Goal: Task Accomplishment & Management: Use online tool/utility

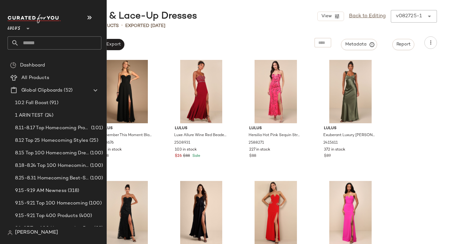
click at [20, 42] on input "text" at bounding box center [60, 42] width 83 height 13
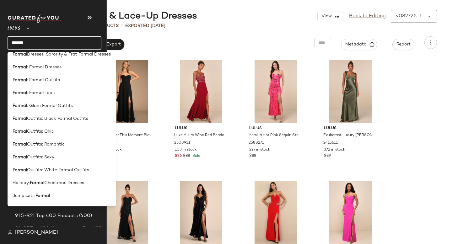
scroll to position [250, 0]
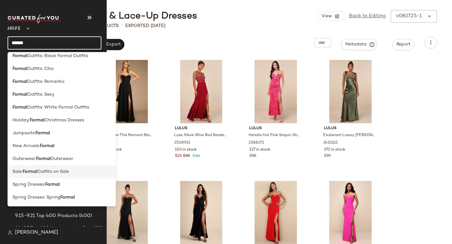
type input "******"
click at [29, 173] on b "Formal" at bounding box center [30, 172] width 14 height 7
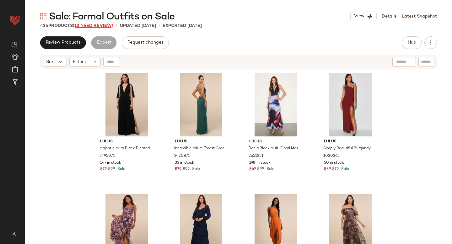
click at [88, 26] on span "(13 Need Review)" at bounding box center [93, 26] width 40 height 5
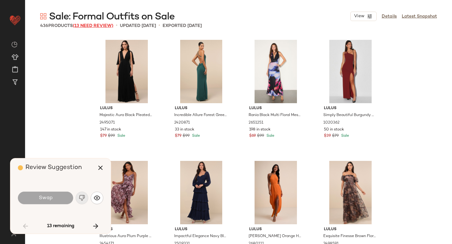
scroll to position [848, 0]
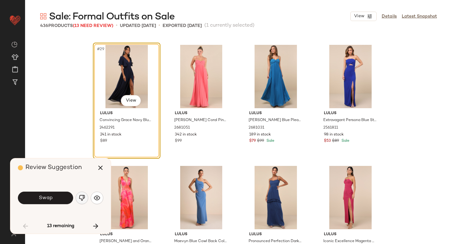
click at [81, 202] on button "button" at bounding box center [82, 198] width 13 height 13
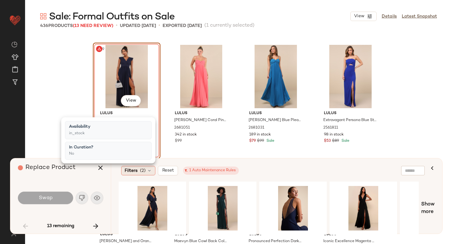
click at [146, 172] on div "Filters (2)" at bounding box center [138, 170] width 34 height 9
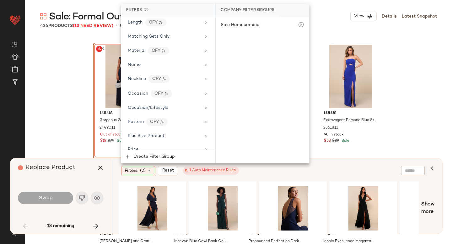
scroll to position [511, 0]
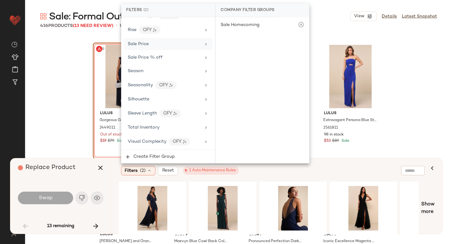
click at [167, 46] on div "Sale Price" at bounding box center [164, 44] width 73 height 7
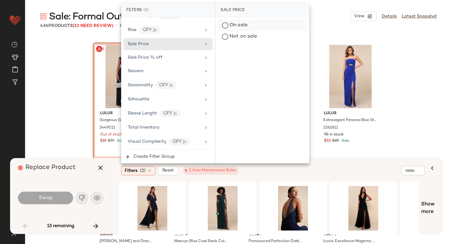
click at [228, 25] on div "On sale" at bounding box center [262, 25] width 89 height 11
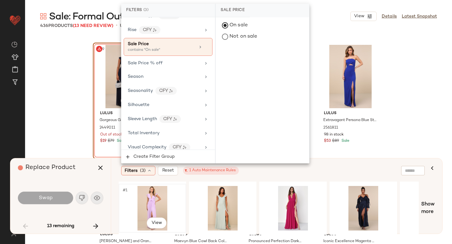
click at [152, 195] on div "#1 View" at bounding box center [152, 208] width 63 height 45
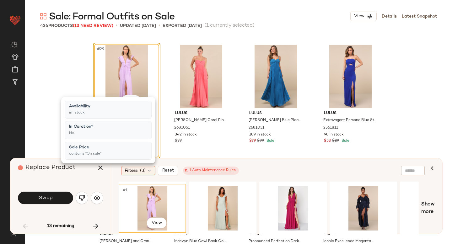
click at [268, 169] on div "Filters (3) Reset 1 Auto Maintenance Rules" at bounding box center [246, 170] width 250 height 9
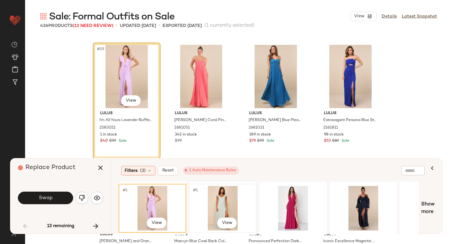
click at [193, 206] on div "#1 View" at bounding box center [222, 208] width 63 height 45
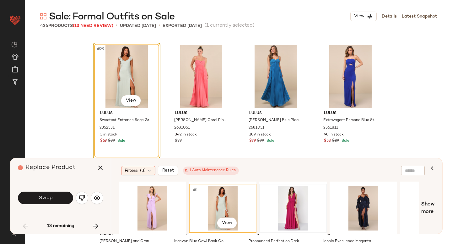
click at [260, 206] on div at bounding box center [293, 209] width 66 height 48
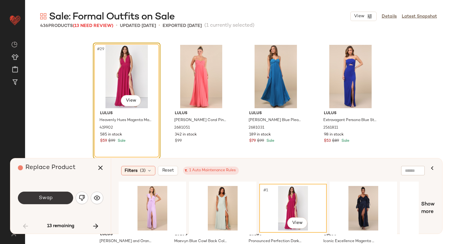
click at [62, 200] on button "Swap" at bounding box center [45, 198] width 55 height 13
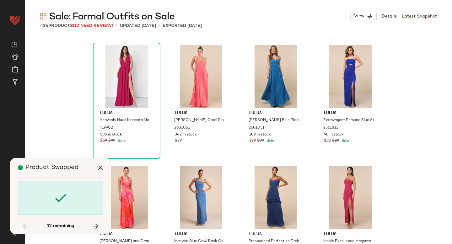
scroll to position [3150, 0]
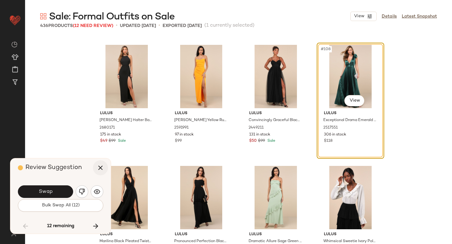
click at [98, 168] on icon "button" at bounding box center [101, 168] width 8 height 8
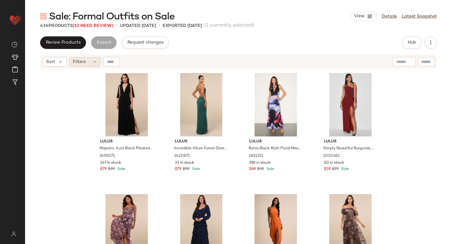
click at [93, 63] on icon at bounding box center [94, 61] width 5 height 5
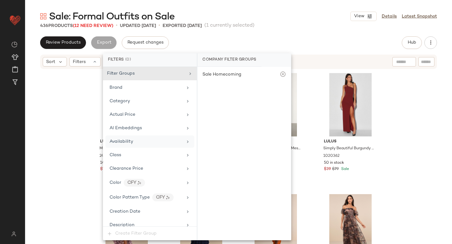
click at [122, 141] on span "Availability" at bounding box center [122, 141] width 24 height 5
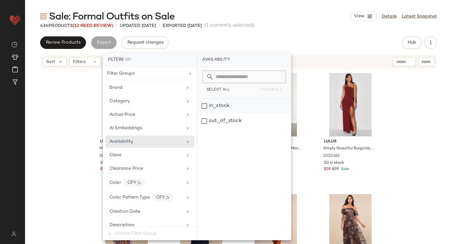
click at [211, 105] on div "in_stock" at bounding box center [244, 106] width 94 height 15
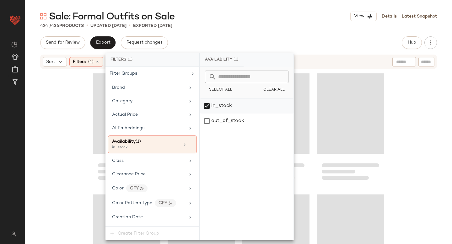
click at [210, 105] on div "in_stock" at bounding box center [247, 106] width 94 height 15
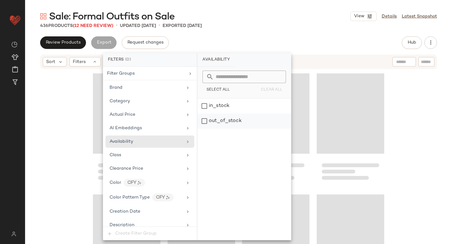
click at [210, 120] on div "out_of_stock" at bounding box center [244, 121] width 94 height 15
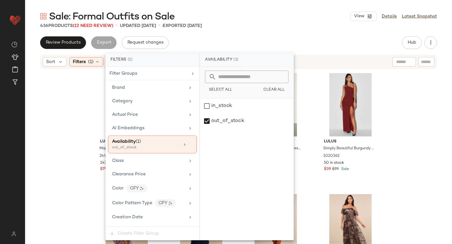
click at [401, 121] on div "Lulus Majestic Aura Black Pleated Cape Maxi Dress 2495071 147 in stock $79 $99 …" at bounding box center [238, 165] width 427 height 190
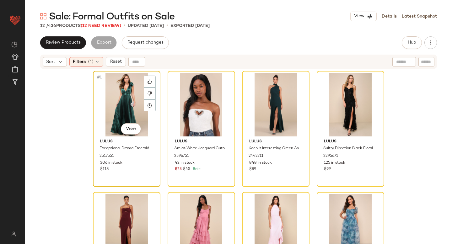
click at [121, 99] on div "#1 View" at bounding box center [126, 104] width 63 height 63
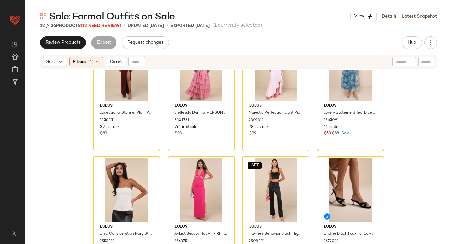
scroll to position [175, 0]
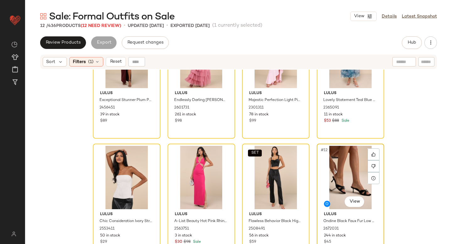
click at [338, 177] on div "#12 View" at bounding box center [350, 177] width 63 height 63
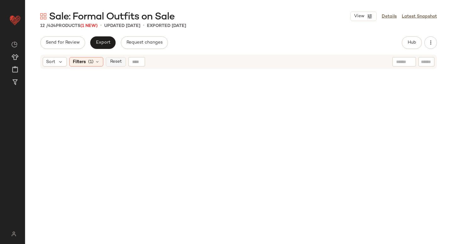
click at [120, 62] on span "Reset" at bounding box center [116, 61] width 12 height 5
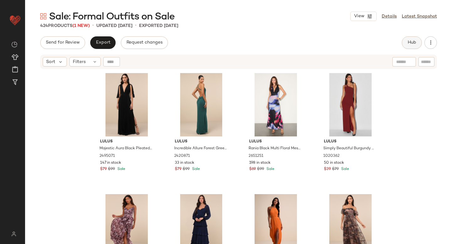
click at [412, 43] on span "Hub" at bounding box center [411, 42] width 9 height 5
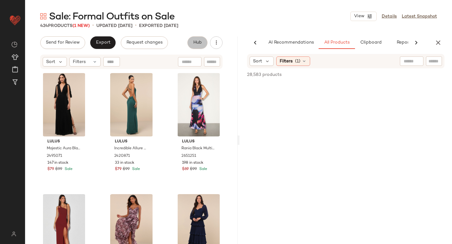
scroll to position [0, 15]
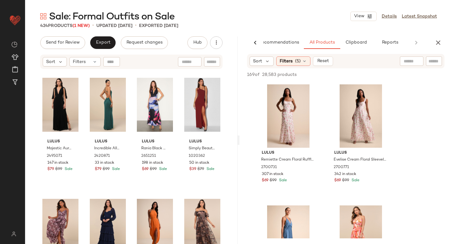
click at [313, 95] on div at bounding box center [311, 93] width 12 height 12
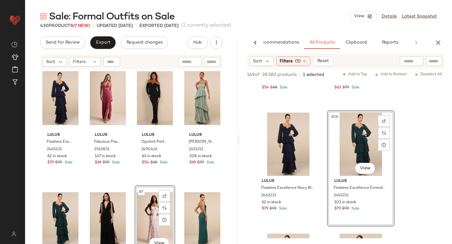
scroll to position [7, 0]
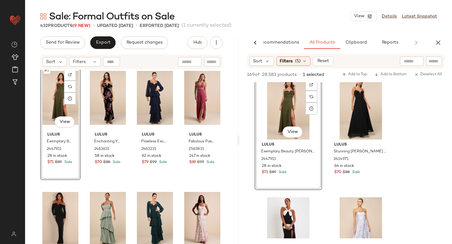
scroll to position [1430, 0]
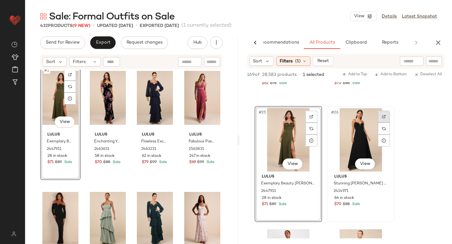
click at [385, 119] on div at bounding box center [384, 117] width 12 height 12
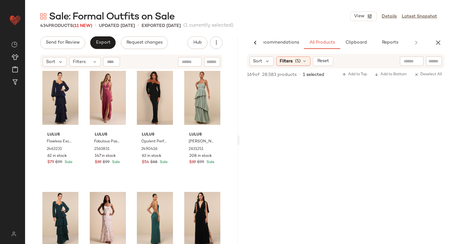
scroll to position [3086, 0]
click at [438, 42] on icon "button" at bounding box center [438, 43] width 8 height 8
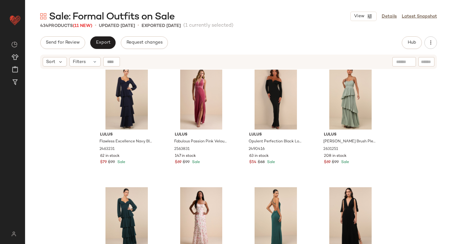
scroll to position [0, 0]
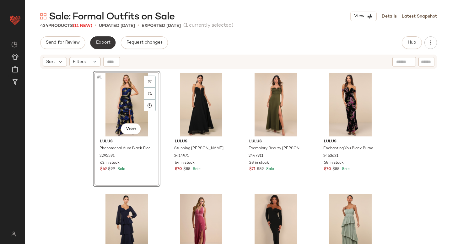
click at [97, 41] on span "Export" at bounding box center [102, 42] width 15 height 5
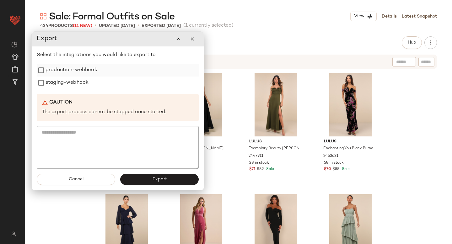
click at [72, 71] on label "production-webhook" at bounding box center [72, 70] width 52 height 13
click at [73, 84] on label "staging-webhook" at bounding box center [67, 83] width 43 height 13
click at [157, 178] on span "Export" at bounding box center [159, 179] width 15 height 5
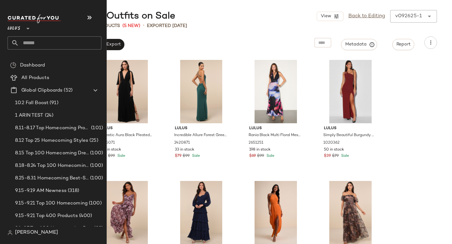
click at [38, 45] on input "text" at bounding box center [60, 42] width 83 height 13
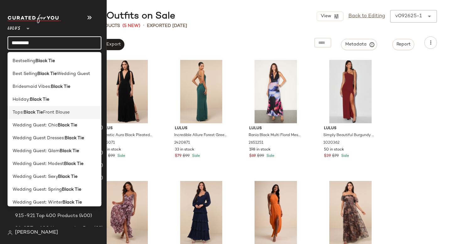
scroll to position [5, 0]
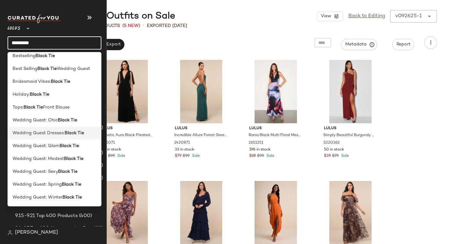
type input "*********"
click at [60, 134] on span "Wedding Guest Dresses:" at bounding box center [39, 133] width 52 height 7
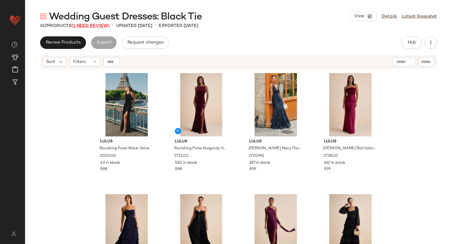
click at [90, 24] on span "(1 Need Review)" at bounding box center [91, 26] width 38 height 5
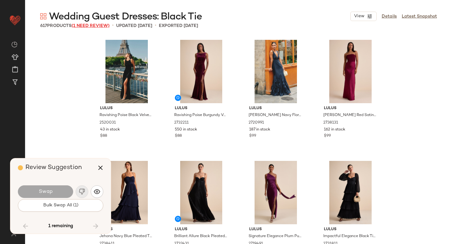
scroll to position [12236, 0]
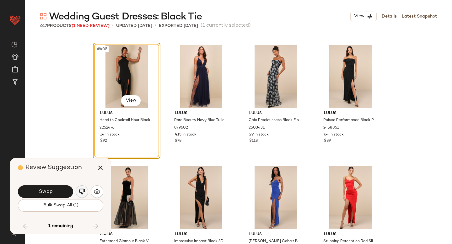
click at [82, 191] on img "button" at bounding box center [82, 192] width 6 height 6
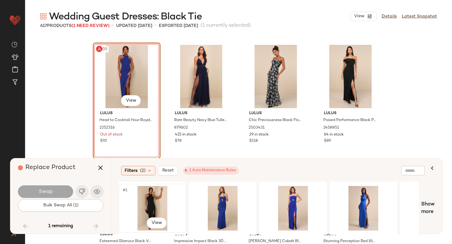
click at [157, 194] on div "#1 View" at bounding box center [152, 208] width 63 height 45
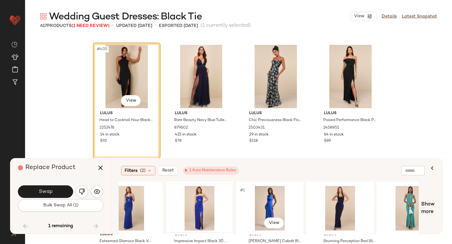
scroll to position [0, 95]
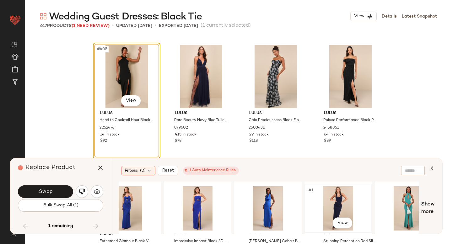
click at [315, 204] on div "#1 View" at bounding box center [338, 208] width 63 height 45
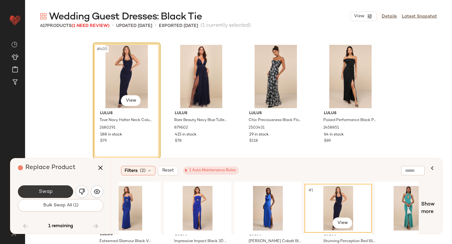
click at [57, 190] on button "Swap" at bounding box center [45, 191] width 55 height 13
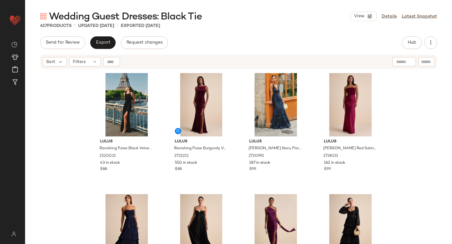
click at [305, 10] on div "Wedding Guest Dresses: Black Tie View Details Latest Snapshot" at bounding box center [238, 16] width 427 height 13
click at [409, 42] on span "Hub" at bounding box center [411, 42] width 9 height 5
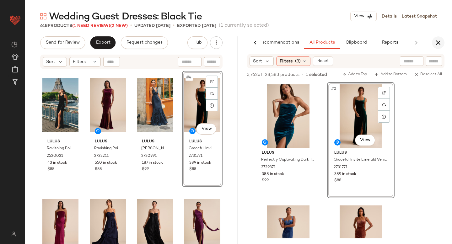
click at [438, 42] on icon "button" at bounding box center [438, 43] width 8 height 8
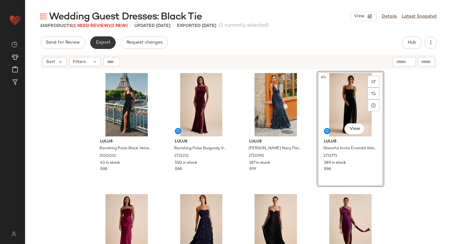
click at [107, 44] on span "Export" at bounding box center [102, 42] width 15 height 5
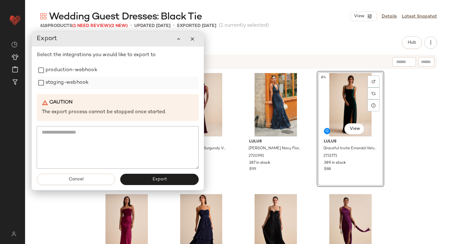
click at [74, 80] on label "staging-webhook" at bounding box center [67, 83] width 43 height 13
click at [71, 69] on label "production-webhook" at bounding box center [72, 70] width 52 height 13
click at [132, 181] on button "Export" at bounding box center [159, 179] width 78 height 11
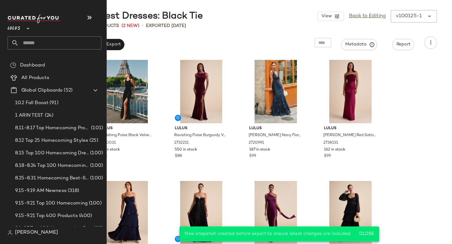
click at [27, 41] on input "text" at bounding box center [60, 42] width 83 height 13
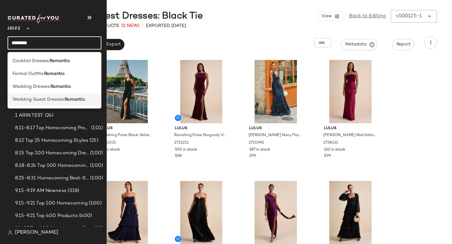
type input "********"
click at [37, 99] on span "Wedding Guest Dresses:" at bounding box center [39, 99] width 52 height 7
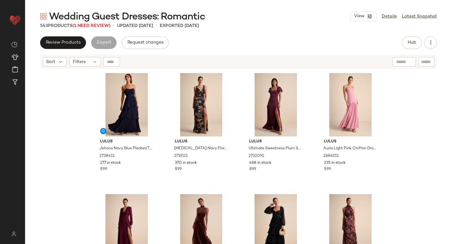
click at [232, 59] on div "Sort Filters" at bounding box center [198, 61] width 310 height 9
click at [101, 24] on span "(1 Need Review)" at bounding box center [92, 26] width 38 height 5
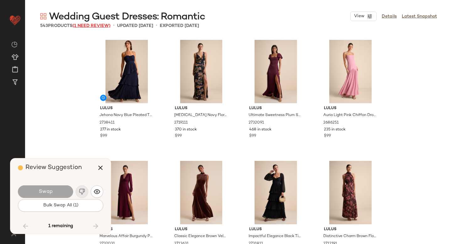
scroll to position [14417, 0]
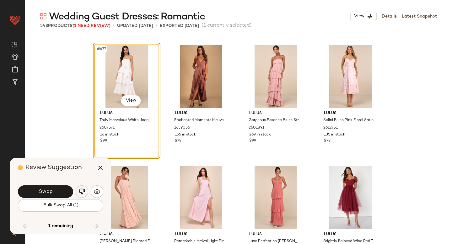
click at [83, 191] on img "button" at bounding box center [82, 192] width 6 height 6
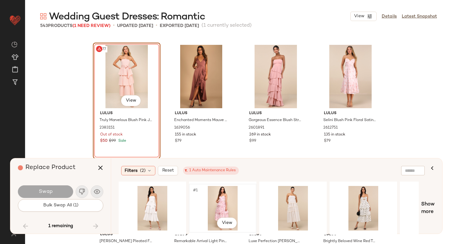
click at [213, 208] on div "#1 View" at bounding box center [222, 208] width 63 height 45
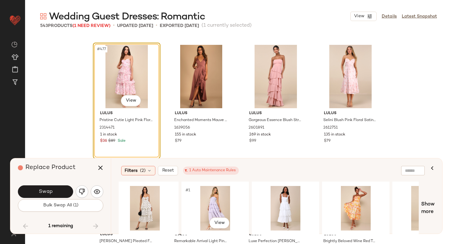
scroll to position [0, 238]
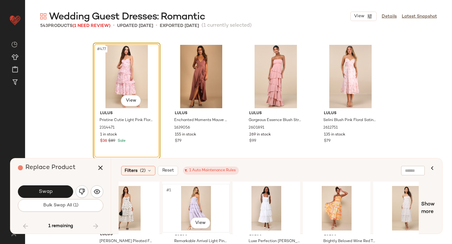
click at [191, 201] on div "#1 View" at bounding box center [195, 208] width 63 height 45
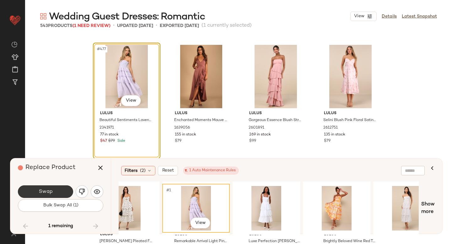
click at [48, 187] on button "Swap" at bounding box center [45, 191] width 55 height 13
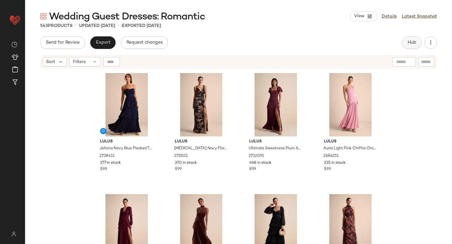
click at [413, 41] on span "Hub" at bounding box center [411, 42] width 9 height 5
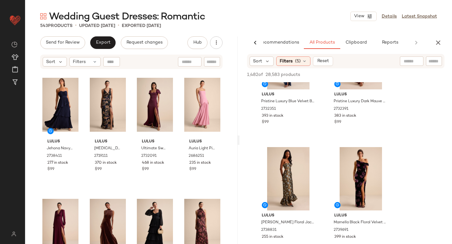
scroll to position [227, 0]
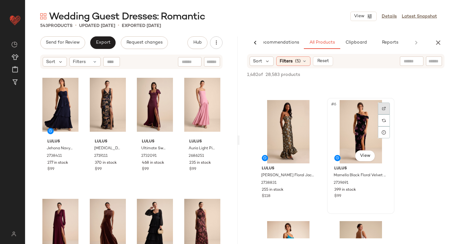
click at [381, 108] on div at bounding box center [384, 109] width 12 height 12
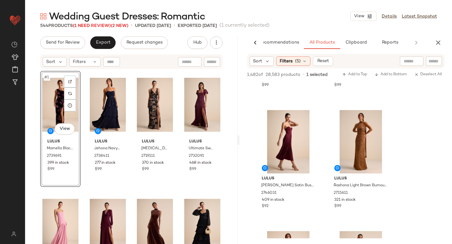
scroll to position [700, 0]
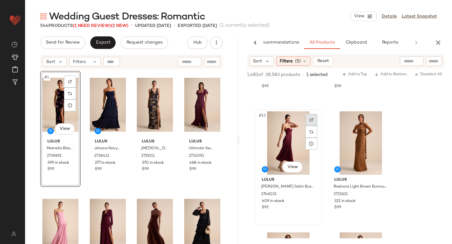
click at [310, 117] on div at bounding box center [311, 120] width 12 height 12
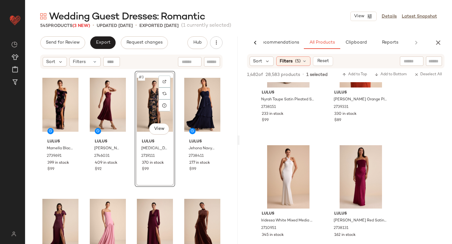
scroll to position [2847, 0]
click at [380, 152] on div at bounding box center [384, 154] width 12 height 12
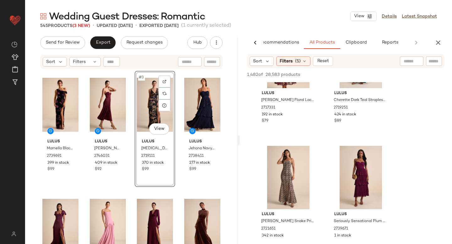
scroll to position [4917, 0]
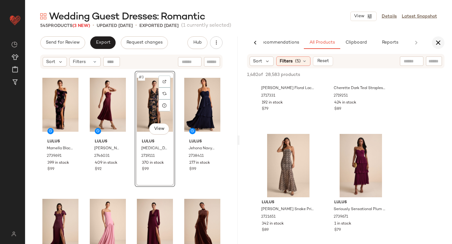
click at [438, 41] on icon "button" at bounding box center [438, 43] width 8 height 8
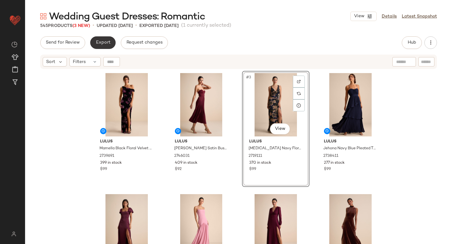
click at [105, 42] on span "Export" at bounding box center [102, 42] width 15 height 5
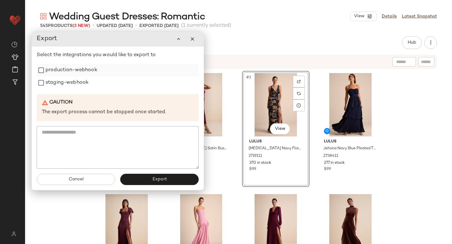
click at [76, 71] on label "production-webhook" at bounding box center [72, 70] width 52 height 13
click at [71, 84] on label "staging-webhook" at bounding box center [67, 83] width 43 height 13
click at [145, 178] on button "Export" at bounding box center [159, 179] width 78 height 11
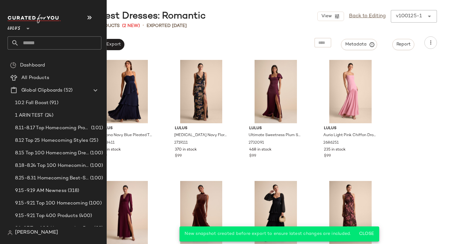
click at [34, 42] on input "text" at bounding box center [60, 42] width 83 height 13
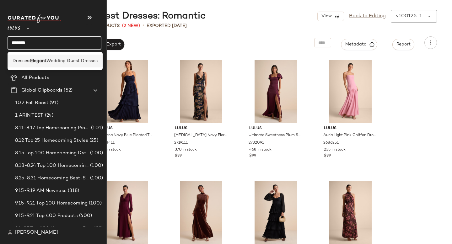
type input "*******"
click at [51, 62] on span "Wedding Guest Dresses" at bounding box center [71, 61] width 51 height 7
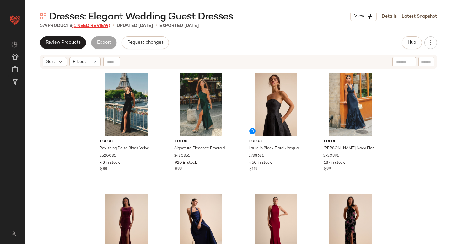
click at [80, 24] on span "(1 Need Review)" at bounding box center [91, 26] width 38 height 5
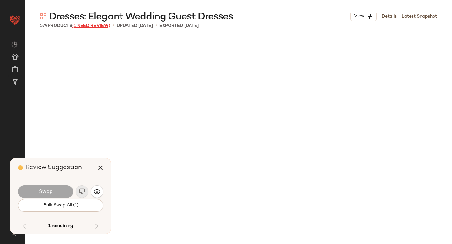
scroll to position [13690, 0]
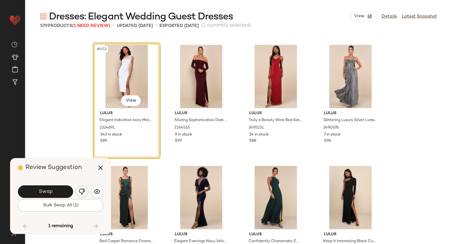
click at [82, 192] on img "button" at bounding box center [82, 192] width 6 height 6
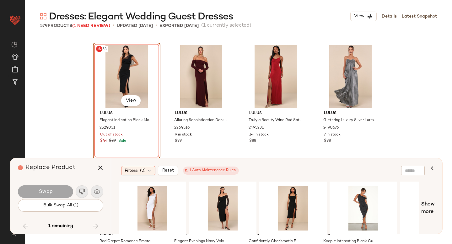
click at [116, 94] on body "Lulus ** Dashboard All Products Global Clipboards (52) Curations (815) Anjali A…" at bounding box center [226, 122] width 452 height 244
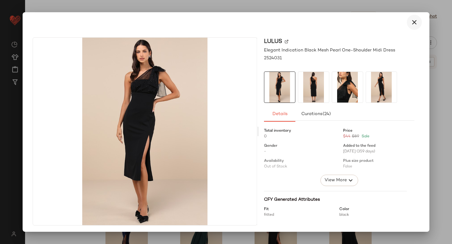
click at [411, 22] on icon "button" at bounding box center [415, 23] width 8 height 8
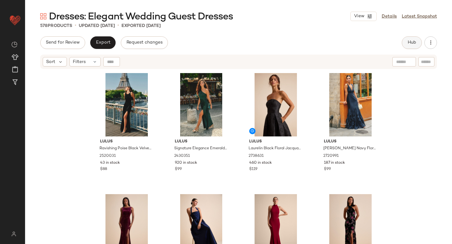
click at [418, 41] on button "Hub" at bounding box center [412, 42] width 20 height 13
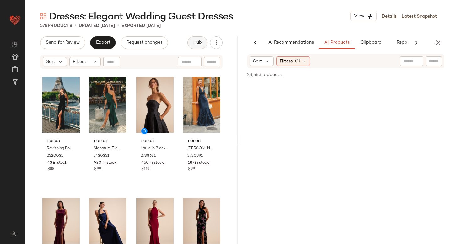
scroll to position [0, 15]
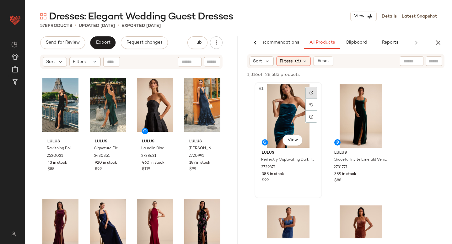
click at [309, 90] on div at bounding box center [311, 93] width 12 height 12
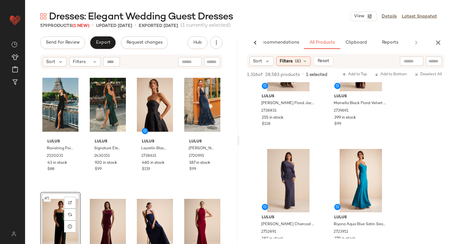
scroll to position [299, 0]
click at [309, 158] on img at bounding box center [311, 157] width 4 height 4
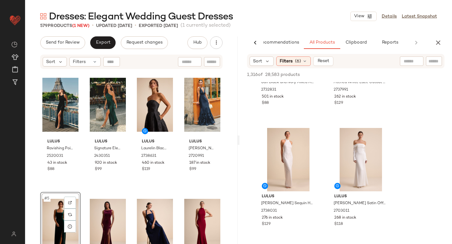
scroll to position [2022, 0]
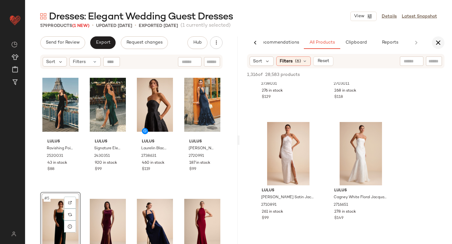
click at [437, 45] on icon "button" at bounding box center [438, 43] width 8 height 8
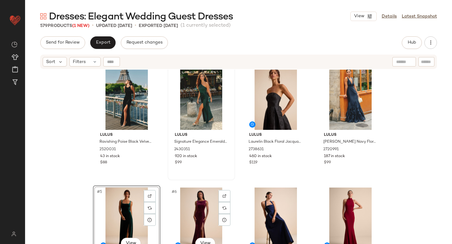
scroll to position [0, 0]
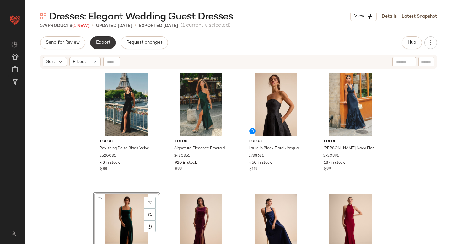
click at [101, 43] on span "Export" at bounding box center [102, 42] width 15 height 5
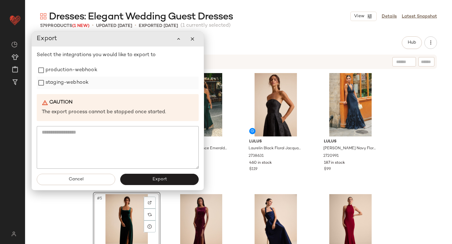
click at [79, 77] on label "staging-webhook" at bounding box center [67, 83] width 43 height 13
click at [79, 68] on label "production-webhook" at bounding box center [72, 70] width 52 height 13
click at [164, 180] on span "Export" at bounding box center [159, 179] width 15 height 5
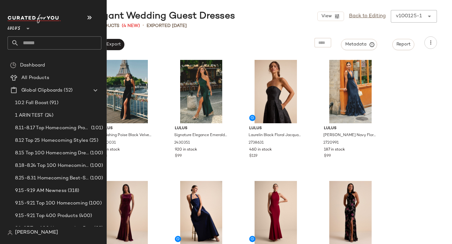
click at [65, 46] on input "text" at bounding box center [60, 42] width 83 height 13
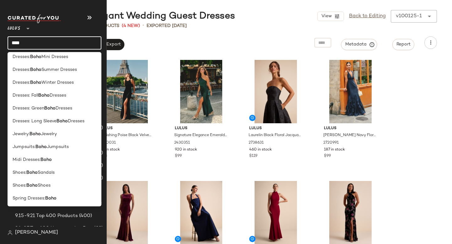
scroll to position [211, 0]
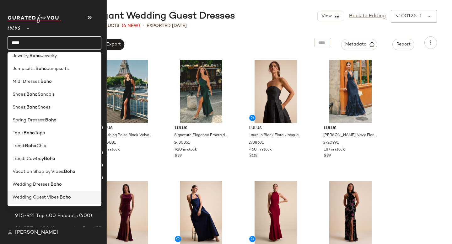
type input "****"
click at [51, 197] on span "Wedding Guest Vibes:" at bounding box center [36, 197] width 47 height 7
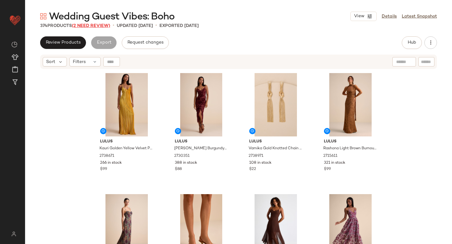
click at [87, 27] on span "(2 Need Review)" at bounding box center [91, 26] width 38 height 5
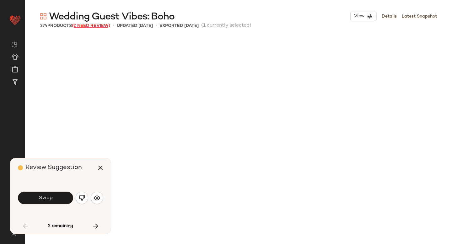
scroll to position [247, 0]
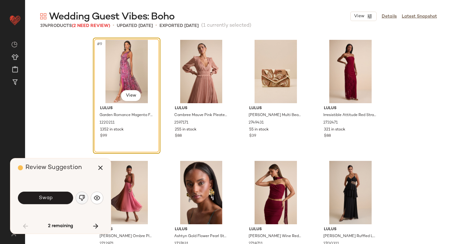
click at [82, 200] on img "button" at bounding box center [82, 198] width 6 height 6
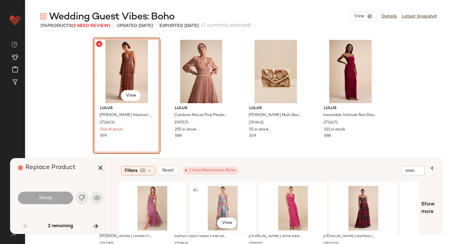
click at [212, 203] on div "#1 View" at bounding box center [222, 208] width 63 height 45
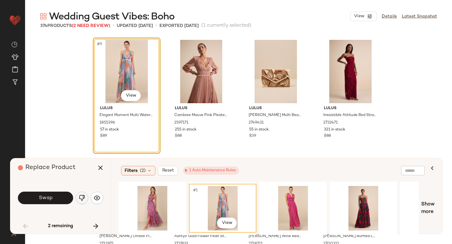
click at [81, 200] on img "button" at bounding box center [82, 198] width 6 height 6
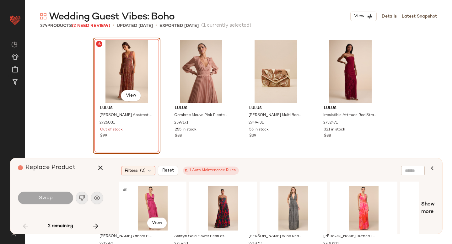
scroll to position [0, 147]
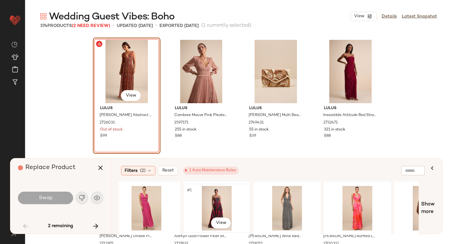
click at [219, 202] on div "#1 View" at bounding box center [216, 208] width 63 height 45
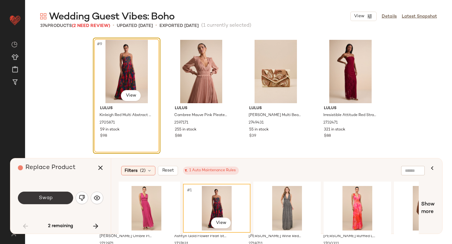
click at [56, 199] on button "Swap" at bounding box center [45, 198] width 55 height 13
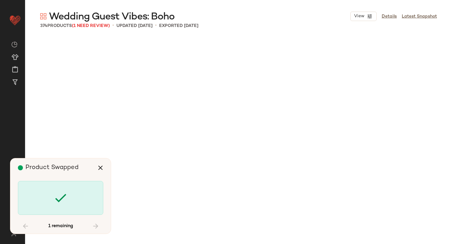
scroll to position [8844, 0]
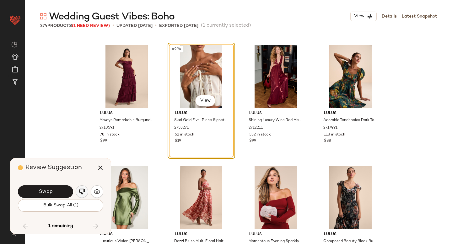
click at [80, 191] on img "button" at bounding box center [82, 192] width 6 height 6
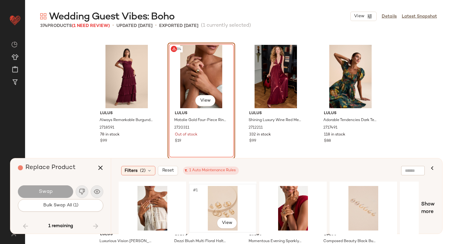
click at [219, 201] on div "#1 View" at bounding box center [222, 208] width 63 height 45
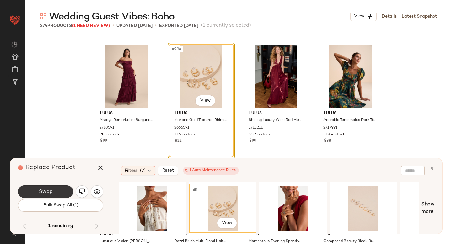
click at [66, 191] on button "Swap" at bounding box center [45, 191] width 55 height 13
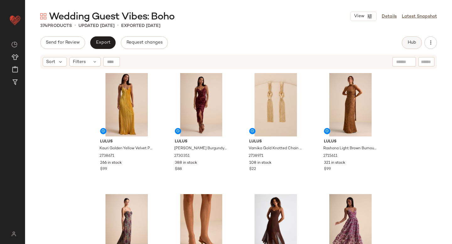
click at [412, 40] on span "Hub" at bounding box center [411, 42] width 9 height 5
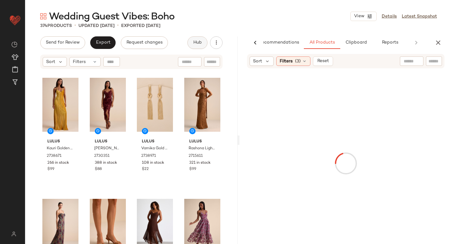
scroll to position [0, 15]
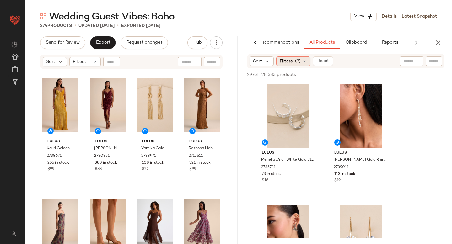
click at [294, 60] on div "Filters (3)" at bounding box center [293, 60] width 34 height 9
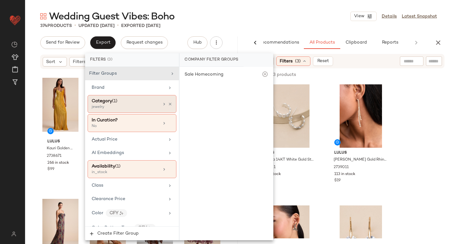
click at [137, 100] on div "Category (1)" at bounding box center [125, 101] width 67 height 7
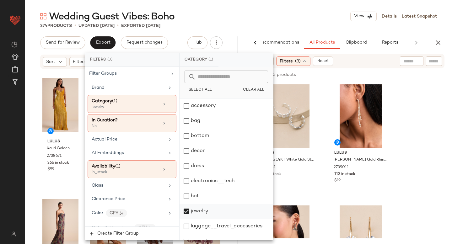
click at [188, 212] on div "jewelry" at bounding box center [227, 211] width 94 height 15
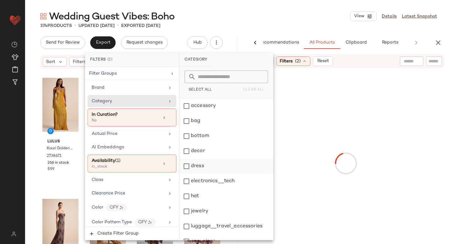
click at [190, 161] on div "dress" at bounding box center [227, 166] width 94 height 15
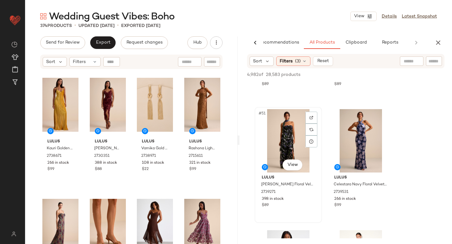
scroll to position [3003, 0]
click at [312, 116] on img at bounding box center [311, 118] width 4 height 4
click at [441, 43] on icon "button" at bounding box center [438, 43] width 8 height 8
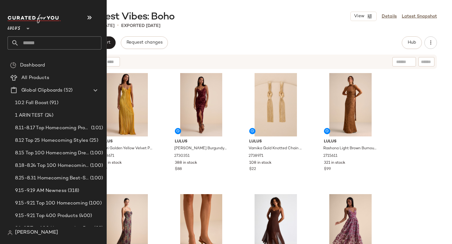
click at [39, 44] on input "text" at bounding box center [60, 42] width 83 height 13
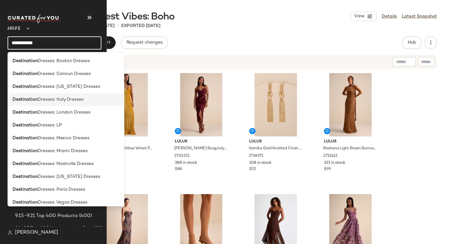
scroll to position [237, 0]
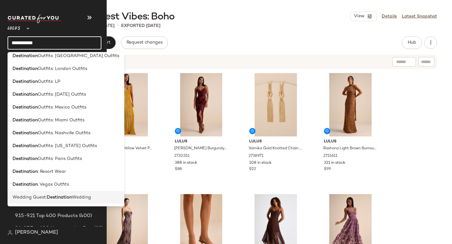
type input "**********"
click at [51, 196] on b "Destination" at bounding box center [59, 197] width 25 height 7
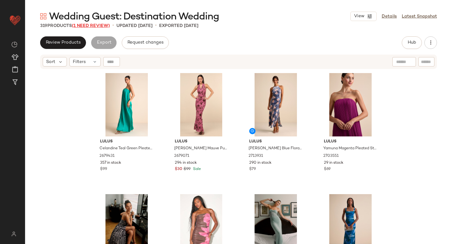
click at [98, 25] on span "(1 Need Review)" at bounding box center [91, 26] width 38 height 5
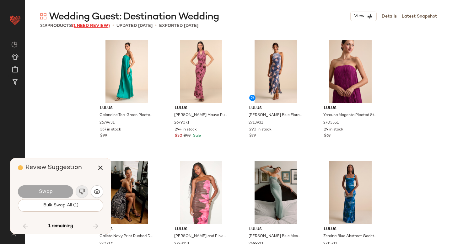
scroll to position [4482, 0]
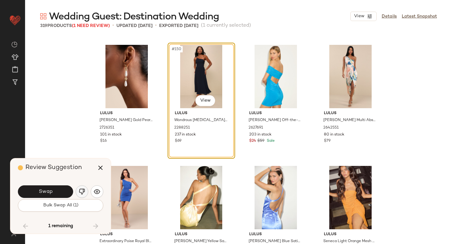
click at [88, 192] on button "button" at bounding box center [82, 191] width 13 height 13
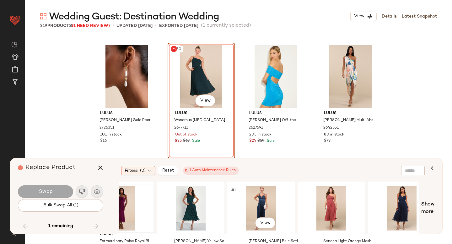
scroll to position [0, 178]
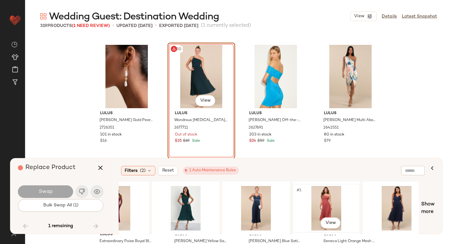
click at [321, 204] on div "#1 View" at bounding box center [326, 208] width 63 height 45
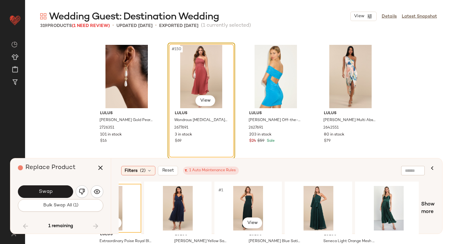
scroll to position [0, 400]
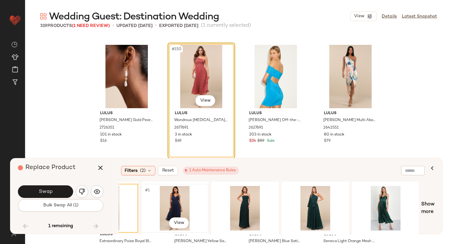
click at [190, 205] on div "#1 View" at bounding box center [174, 208] width 63 height 45
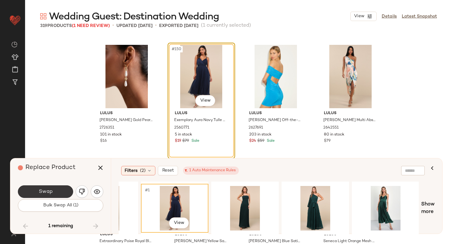
click at [47, 193] on span "Swap" at bounding box center [45, 192] width 14 height 6
